Goal: Check status

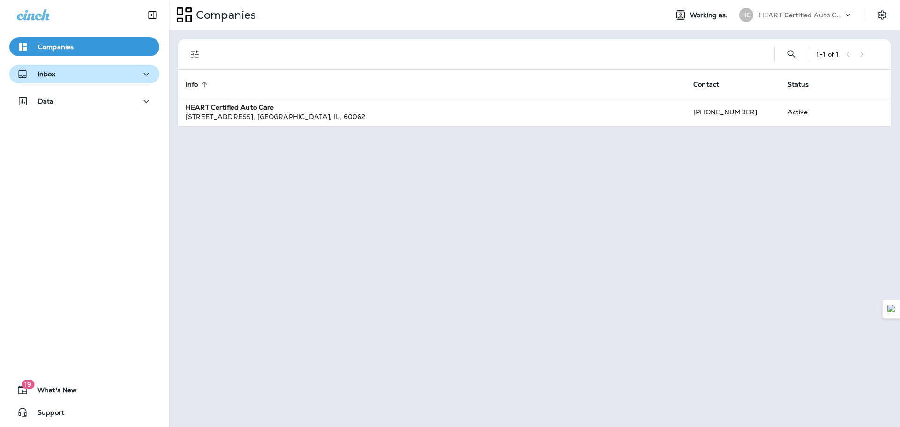
click at [27, 82] on button "Inbox" at bounding box center [84, 74] width 150 height 19
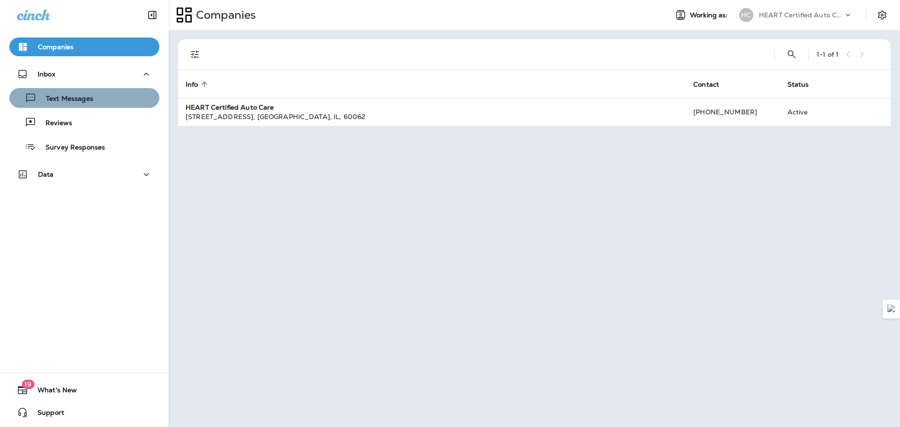
click at [120, 107] on button "Text Messages" at bounding box center [84, 98] width 150 height 20
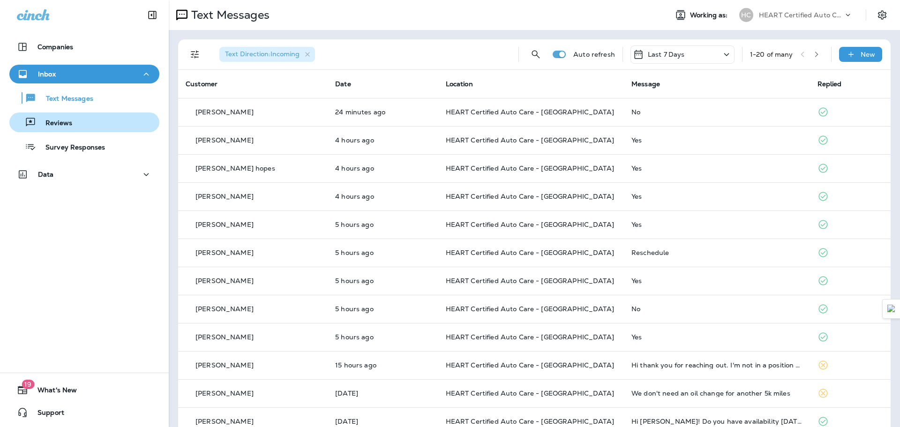
click at [49, 122] on p "Reviews" at bounding box center [54, 123] width 36 height 9
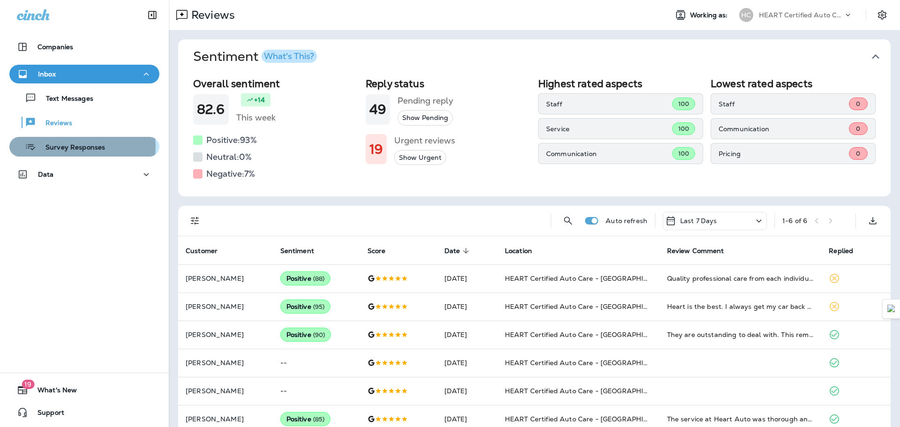
click at [58, 147] on p "Survey Responses" at bounding box center [70, 147] width 69 height 9
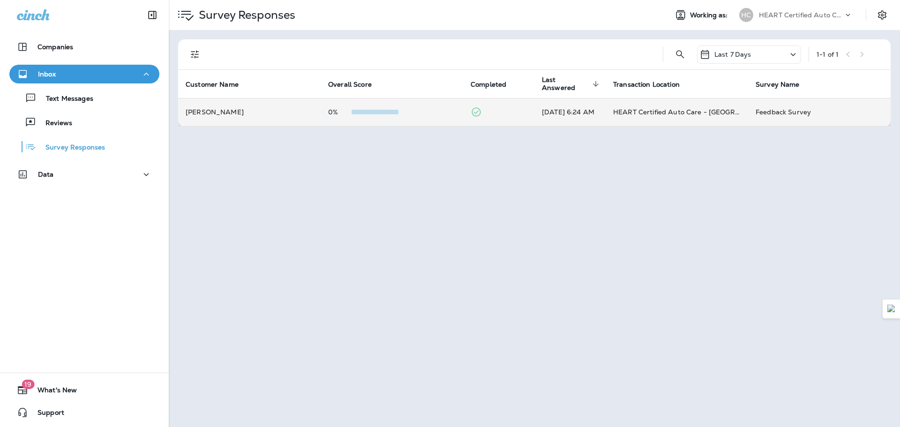
click at [337, 120] on td "0%" at bounding box center [392, 112] width 142 height 28
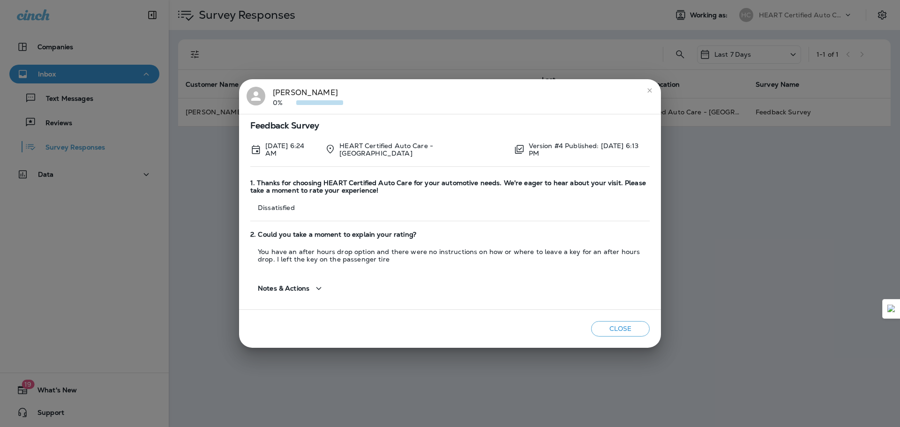
click at [835, 267] on div "[PERSON_NAME] 0% Feedback Survey [DATE] 6:24 AM HEART Certified Auto Care - [GE…" at bounding box center [450, 213] width 900 height 427
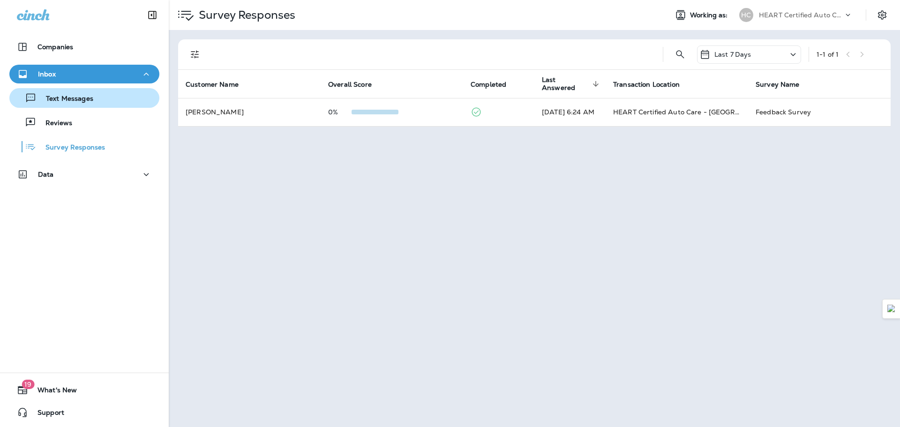
click at [79, 101] on p "Text Messages" at bounding box center [65, 99] width 57 height 9
